Goal: Check status: Check status

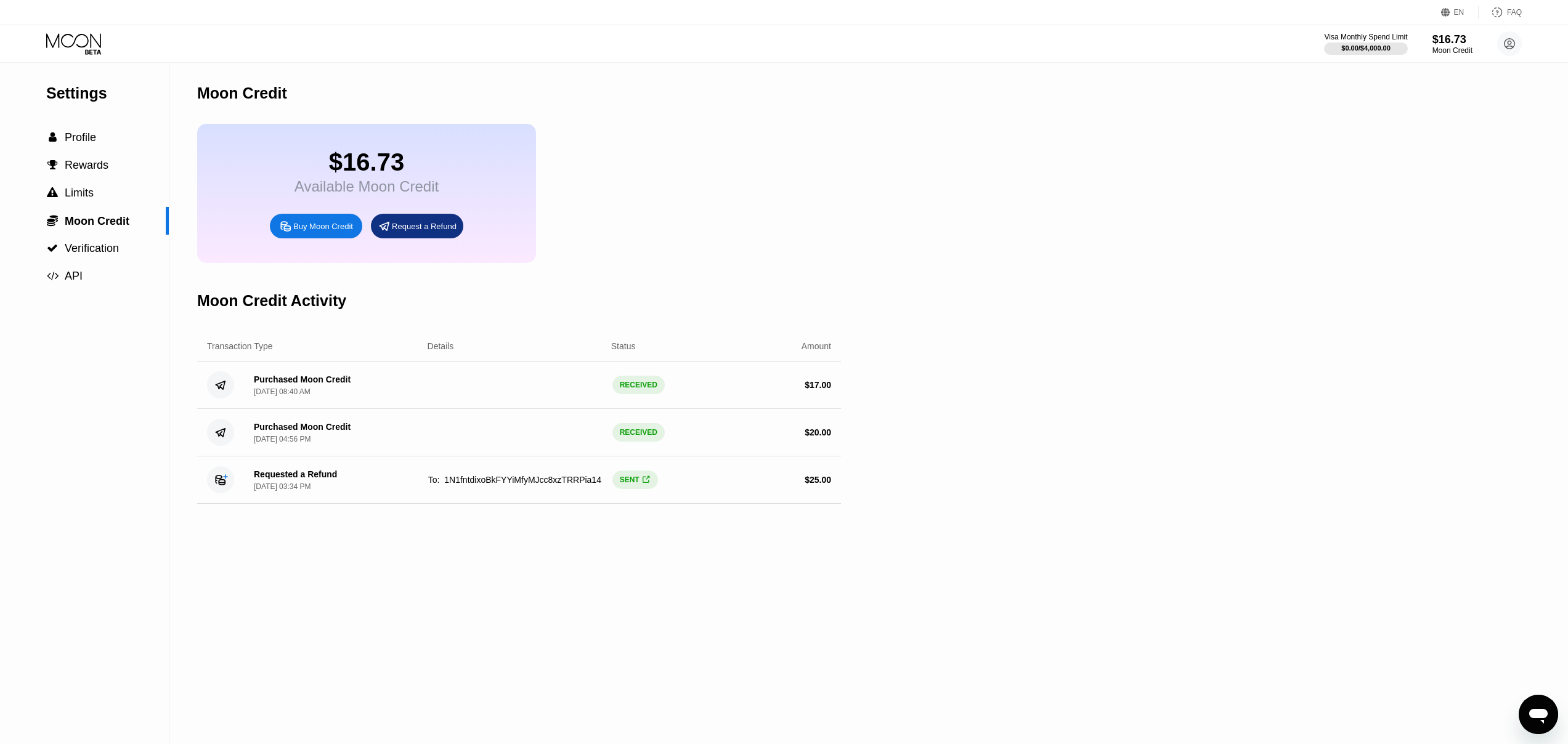
click at [78, 31] on div "Visa Monthly Spend Limit $0.00 / $4,000.00 $16.73 Moon Credit [PERSON_NAME] [EM…" at bounding box center [784, 43] width 1568 height 37
click at [74, 46] on icon at bounding box center [74, 43] width 57 height 21
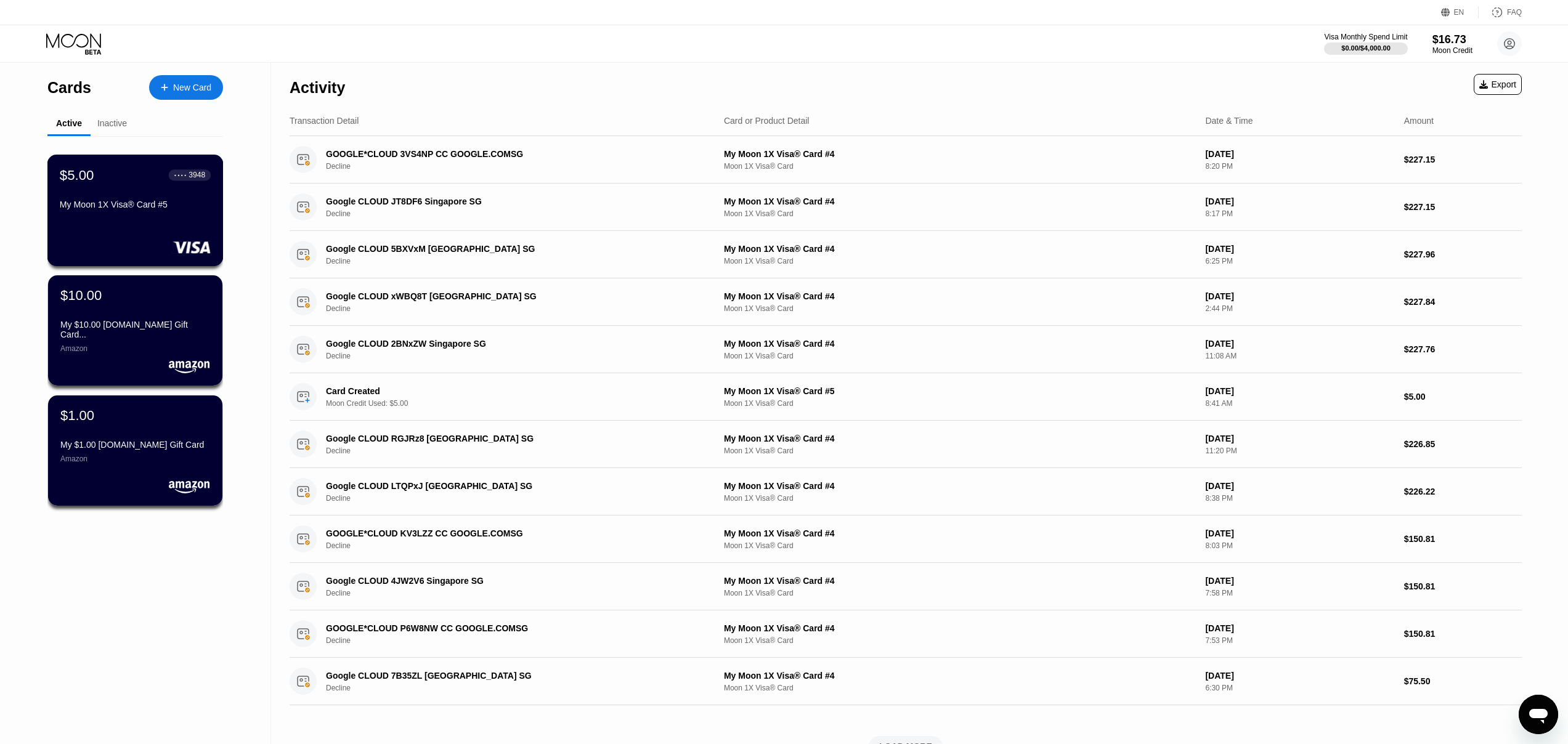
click at [148, 210] on div "My Moon 1X Visa® Card #5" at bounding box center [135, 207] width 151 height 15
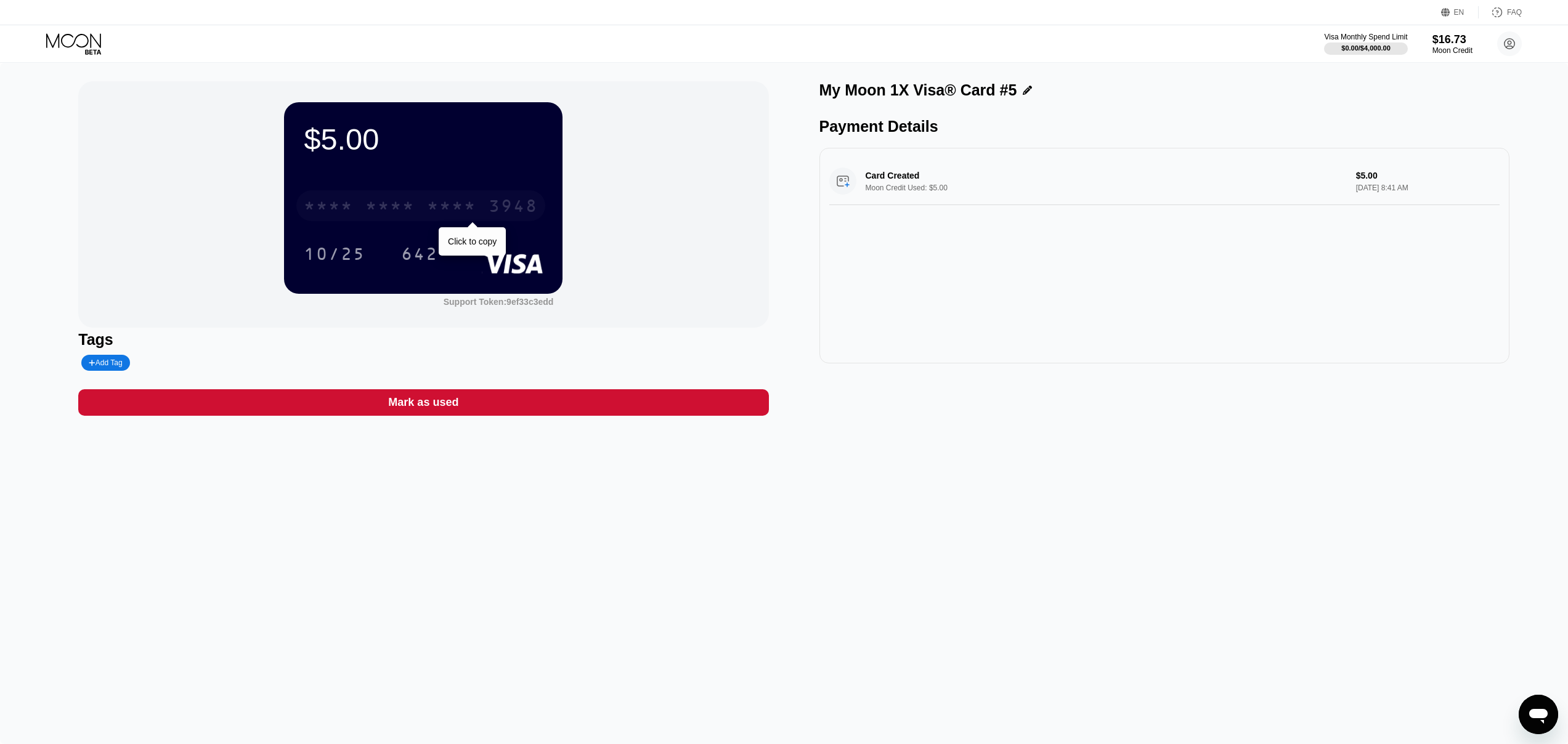
click at [435, 208] on div "* * * *" at bounding box center [451, 207] width 49 height 19
click at [426, 260] on div "642" at bounding box center [419, 256] width 37 height 19
click at [427, 208] on div "* * * *" at bounding box center [451, 207] width 49 height 19
click at [436, 203] on div "2892" at bounding box center [451, 207] width 49 height 19
